Goal: Task Accomplishment & Management: Use online tool/utility

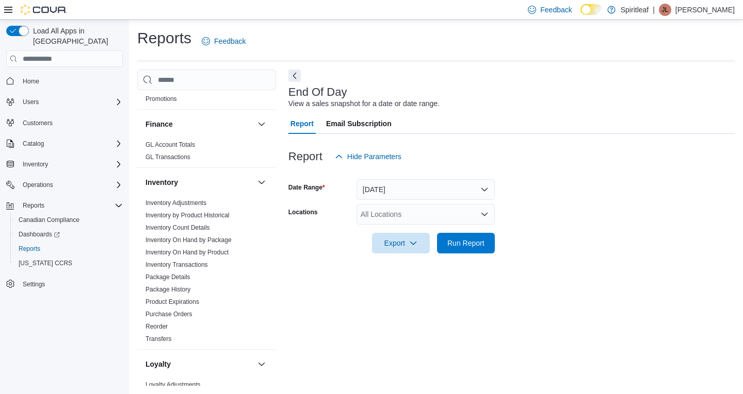
scroll to position [769, 0]
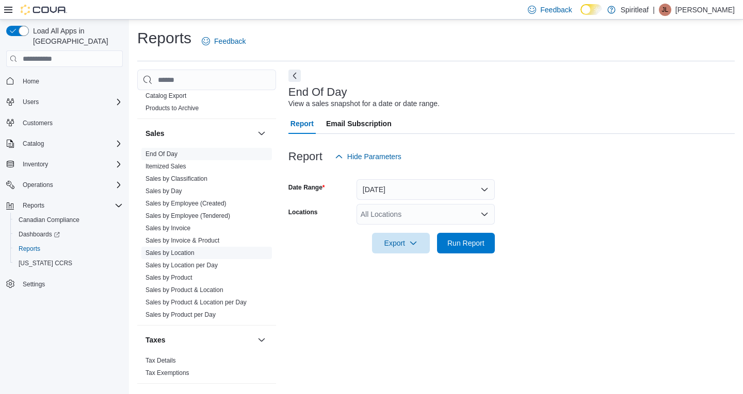
click at [173, 250] on link "Sales by Location" at bounding box center [169, 253] width 49 height 7
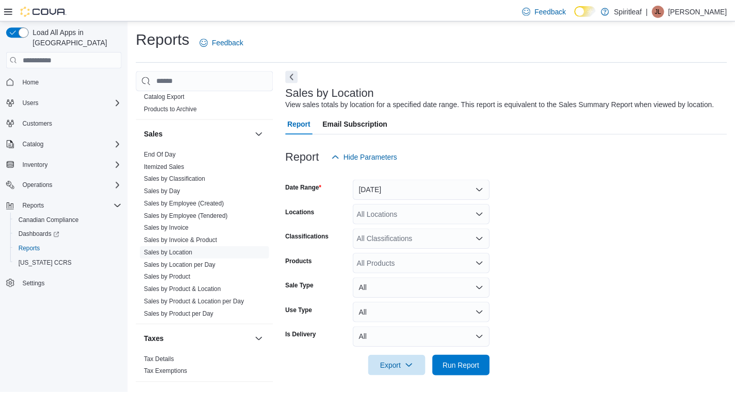
scroll to position [4, 0]
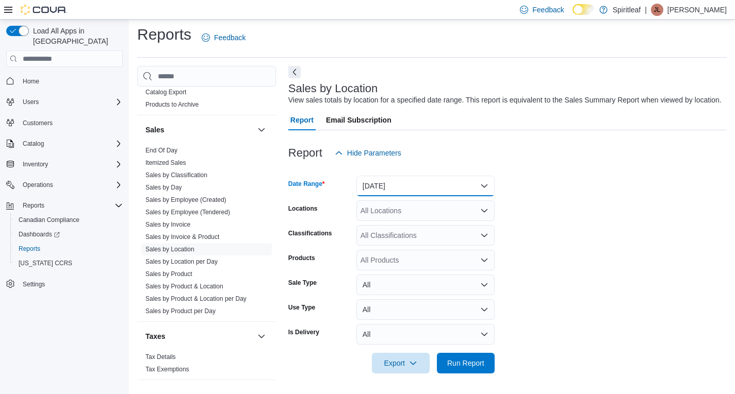
click at [400, 187] on button "[DATE]" at bounding box center [425, 186] width 138 height 21
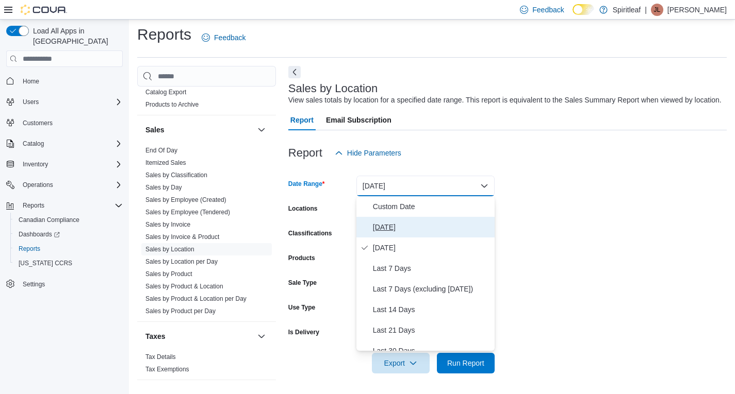
click at [402, 223] on span "[DATE]" at bounding box center [432, 227] width 118 height 12
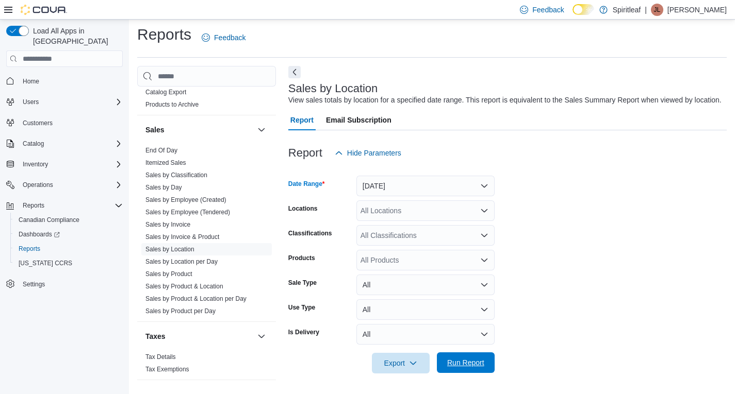
click at [479, 364] on span "Run Report" at bounding box center [465, 363] width 37 height 10
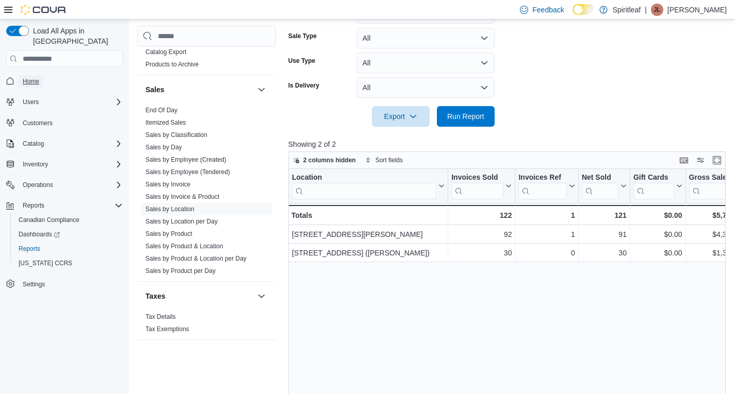
click at [33, 77] on span "Home" at bounding box center [31, 81] width 17 height 8
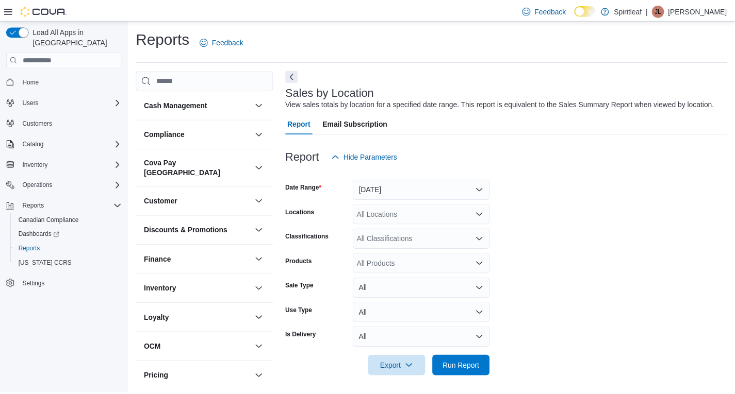
scroll to position [4, 0]
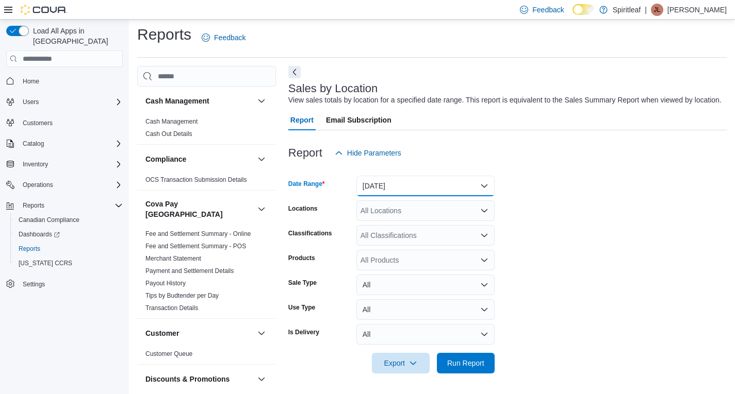
click at [460, 189] on button "[DATE]" at bounding box center [425, 186] width 138 height 21
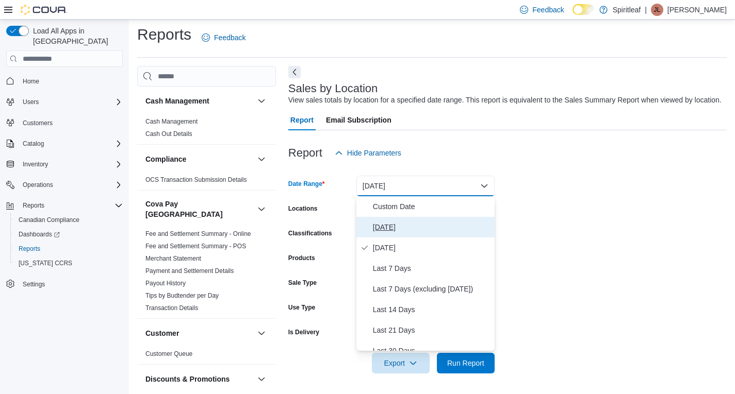
click at [405, 224] on span "[DATE]" at bounding box center [432, 227] width 118 height 12
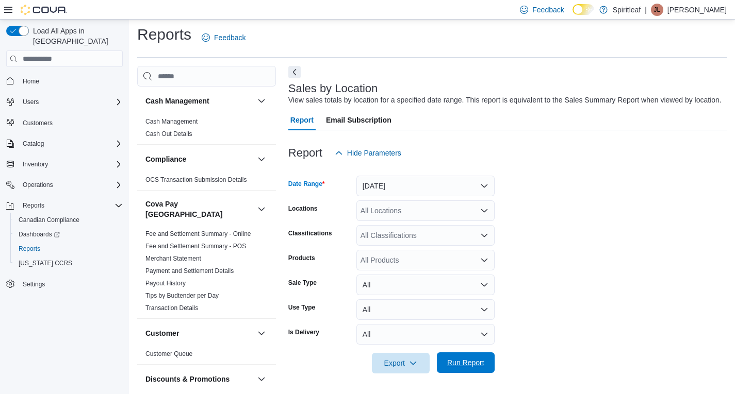
click at [486, 363] on span "Run Report" at bounding box center [465, 363] width 45 height 21
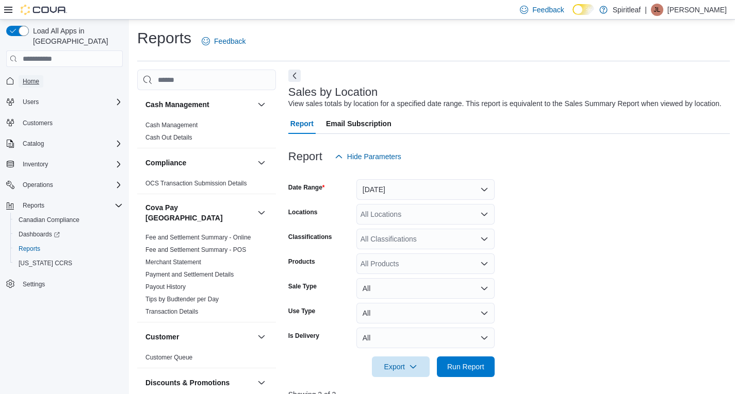
click at [30, 77] on span "Home" at bounding box center [31, 81] width 17 height 8
